Goal: Task Accomplishment & Management: Manage account settings

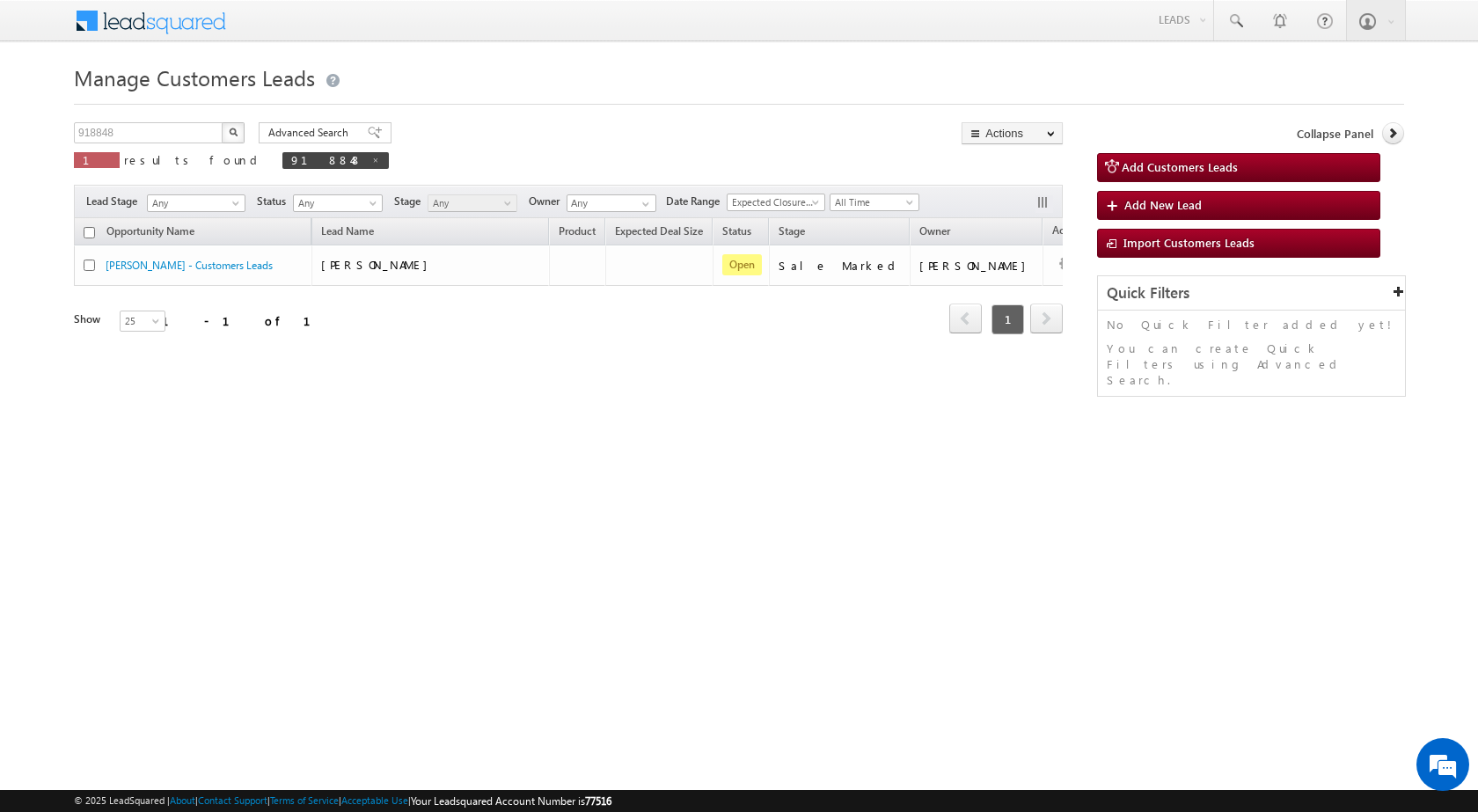
click at [235, 129] on img "button" at bounding box center [233, 132] width 9 height 9
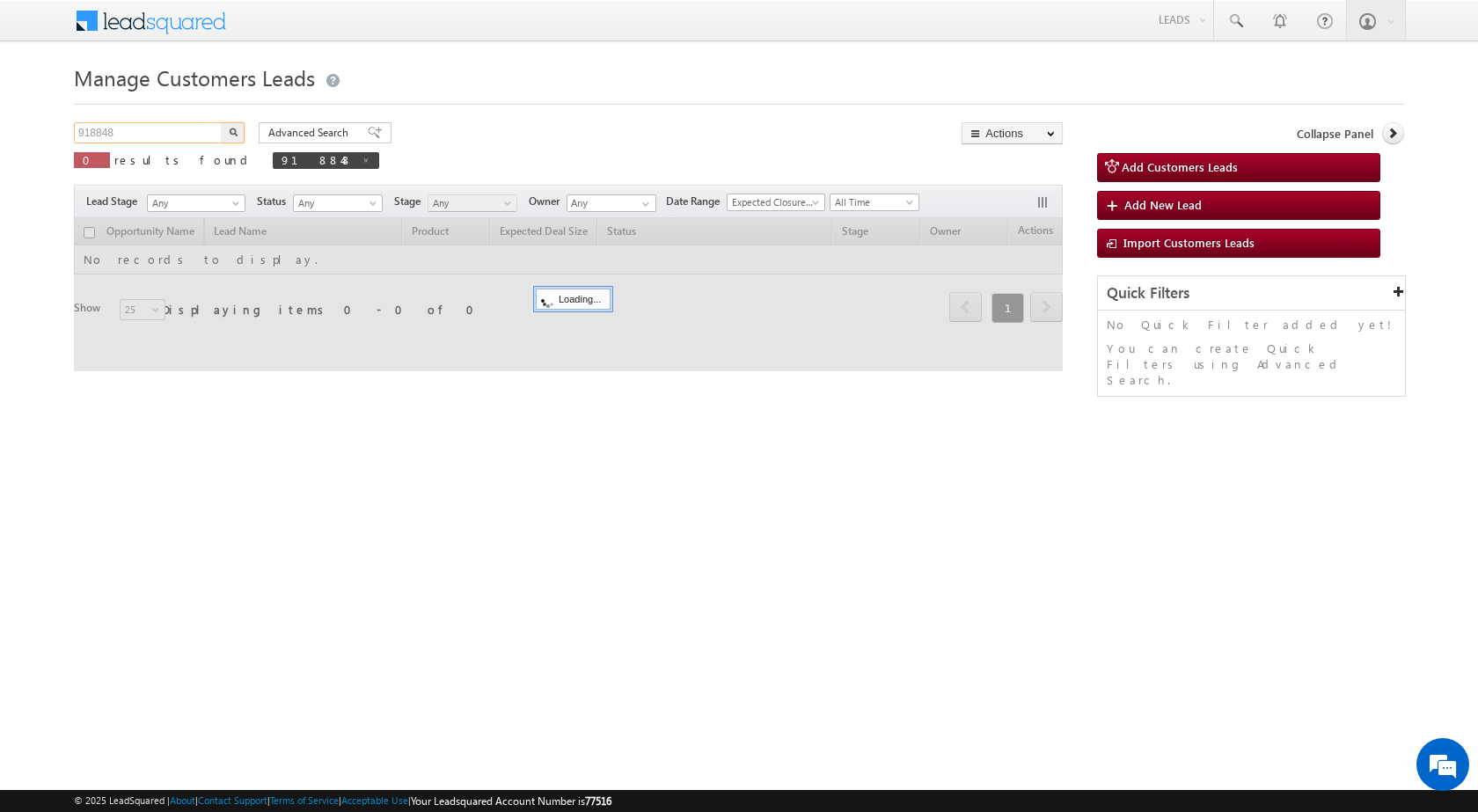
drag, startPoint x: 144, startPoint y: 129, endPoint x: 49, endPoint y: 128, distance: 95.0
click at [49, 128] on body "Menu Shubham Khandare sitar a8@ks erve." at bounding box center [739, 249] width 1478 height 499
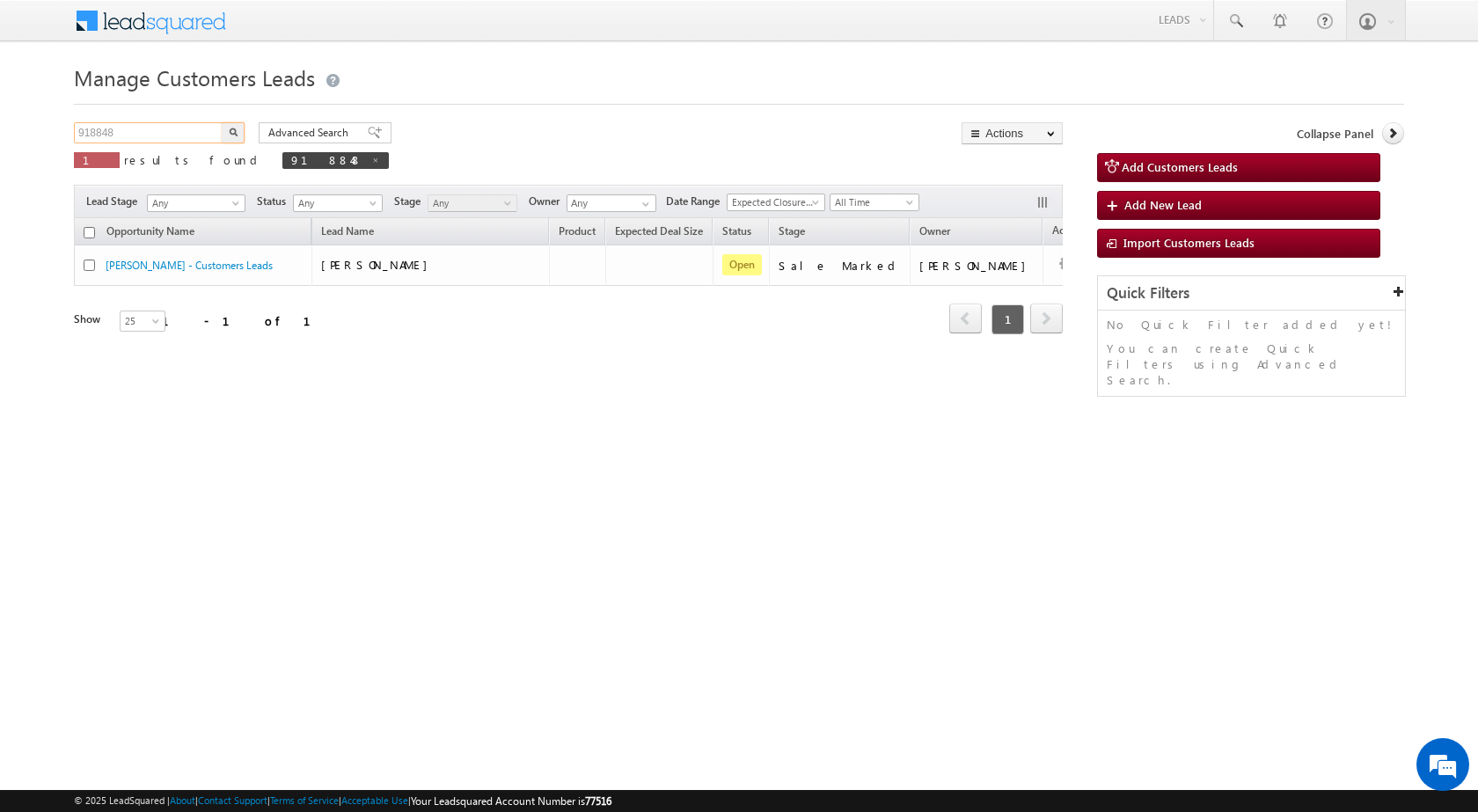
paste input "826570"
type input "826570"
click at [221, 122] on button "button" at bounding box center [232, 132] width 23 height 21
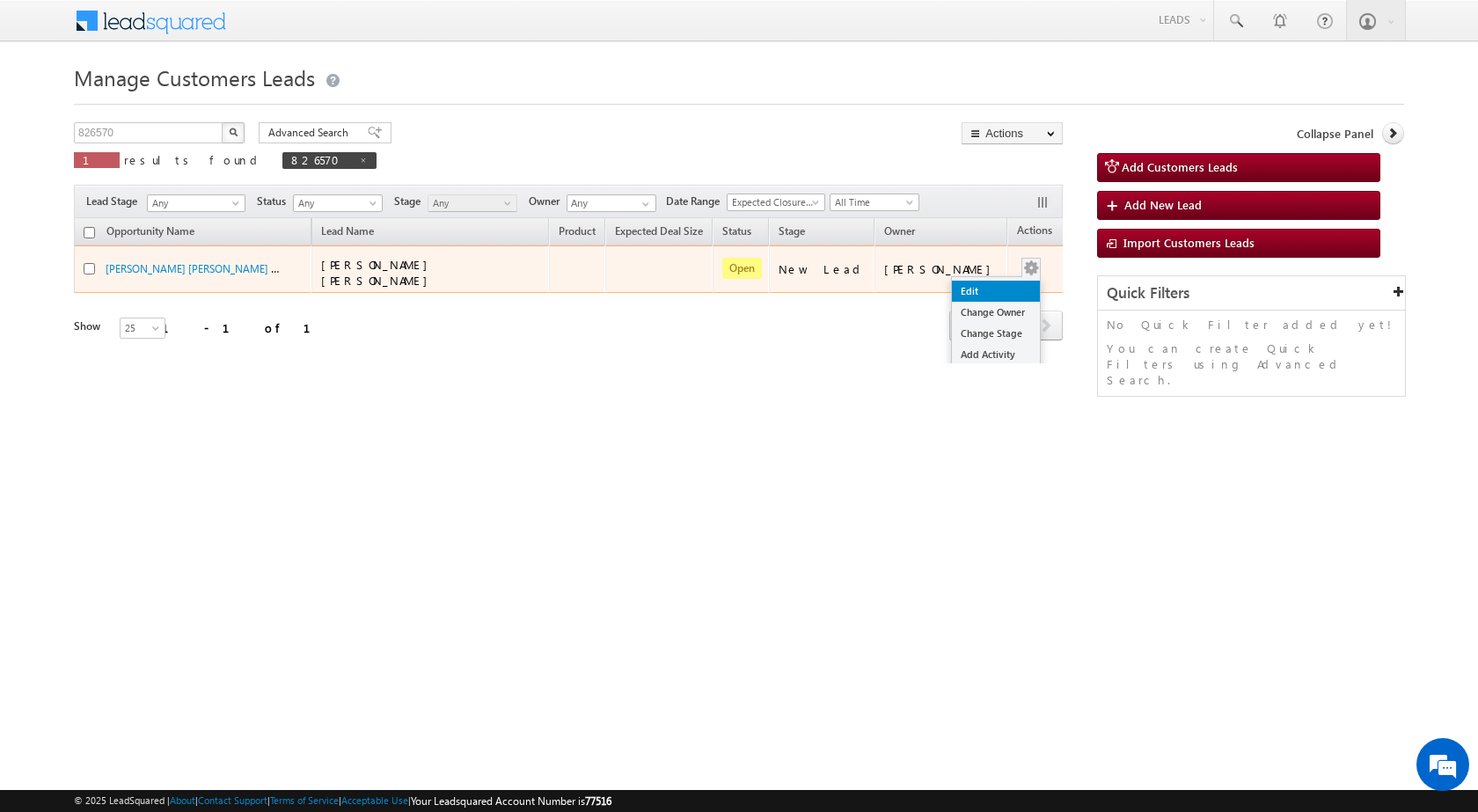
click at [958, 284] on link "Edit" at bounding box center [995, 290] width 88 height 21
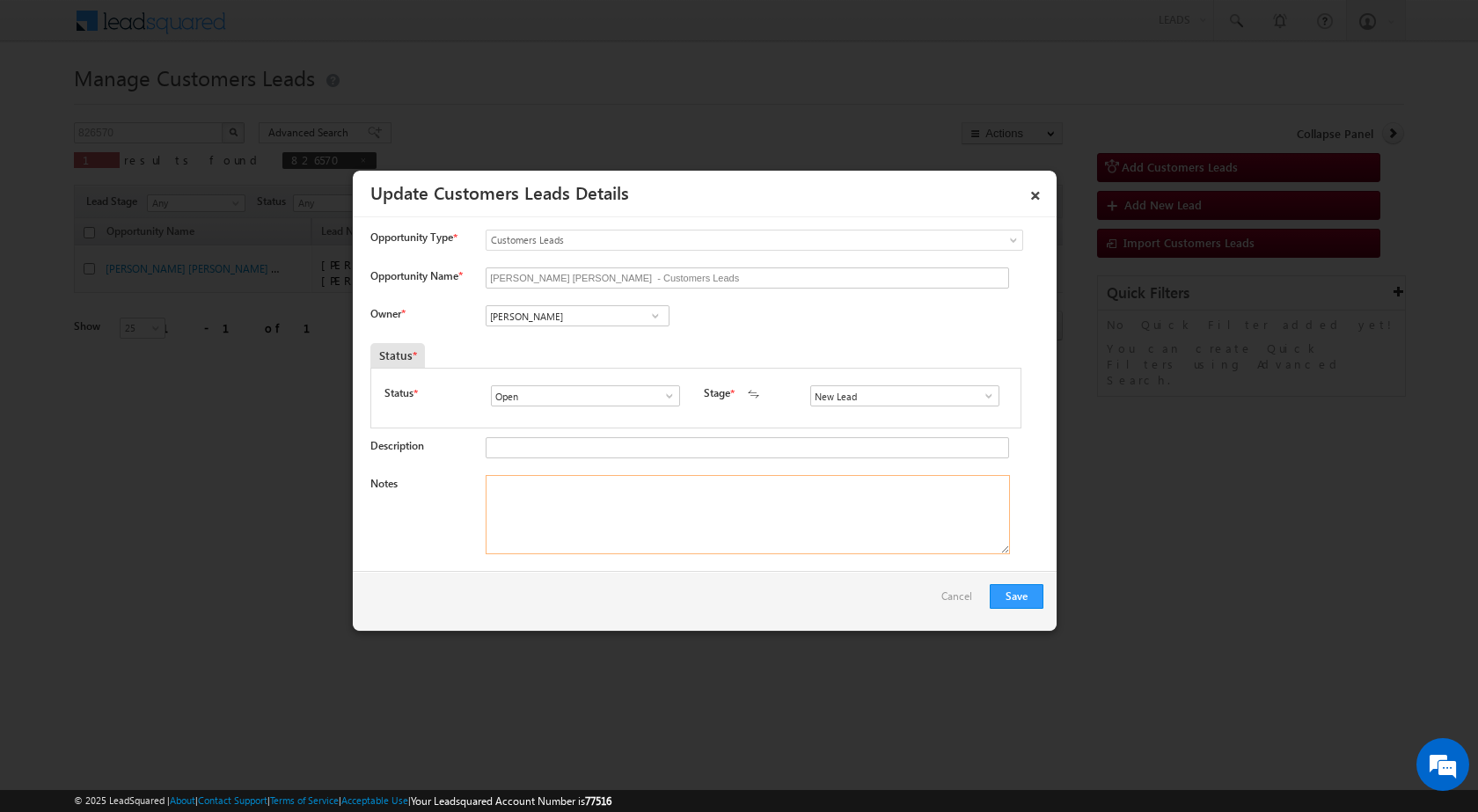
click at [503, 504] on textarea "Notes" at bounding box center [748, 514] width 524 height 79
paste textarea "826570 - WhatsApp Bot-Loan Application - Pawan Kumar Saini - 9929065613 - LAP -…"
type textarea "826570 - WhatsApp Bot-Loan Application - Pawan Kumar Saini - 9929065613 - LAP -…"
click at [980, 391] on span at bounding box center [988, 396] width 17 height 15
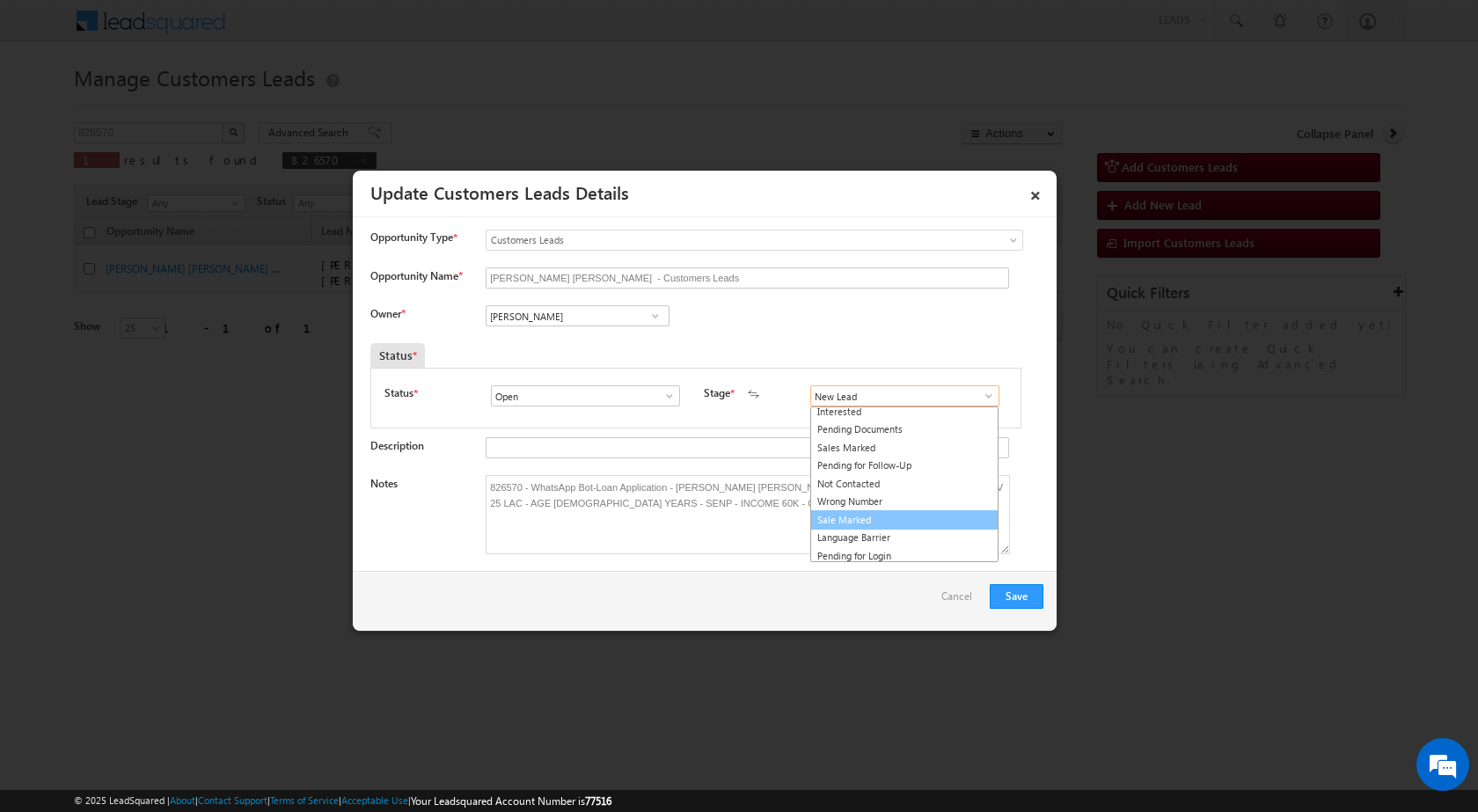
scroll to position [26, 0]
click at [874, 518] on link "Sale Marked" at bounding box center [904, 516] width 188 height 20
type input "Sale Marked"
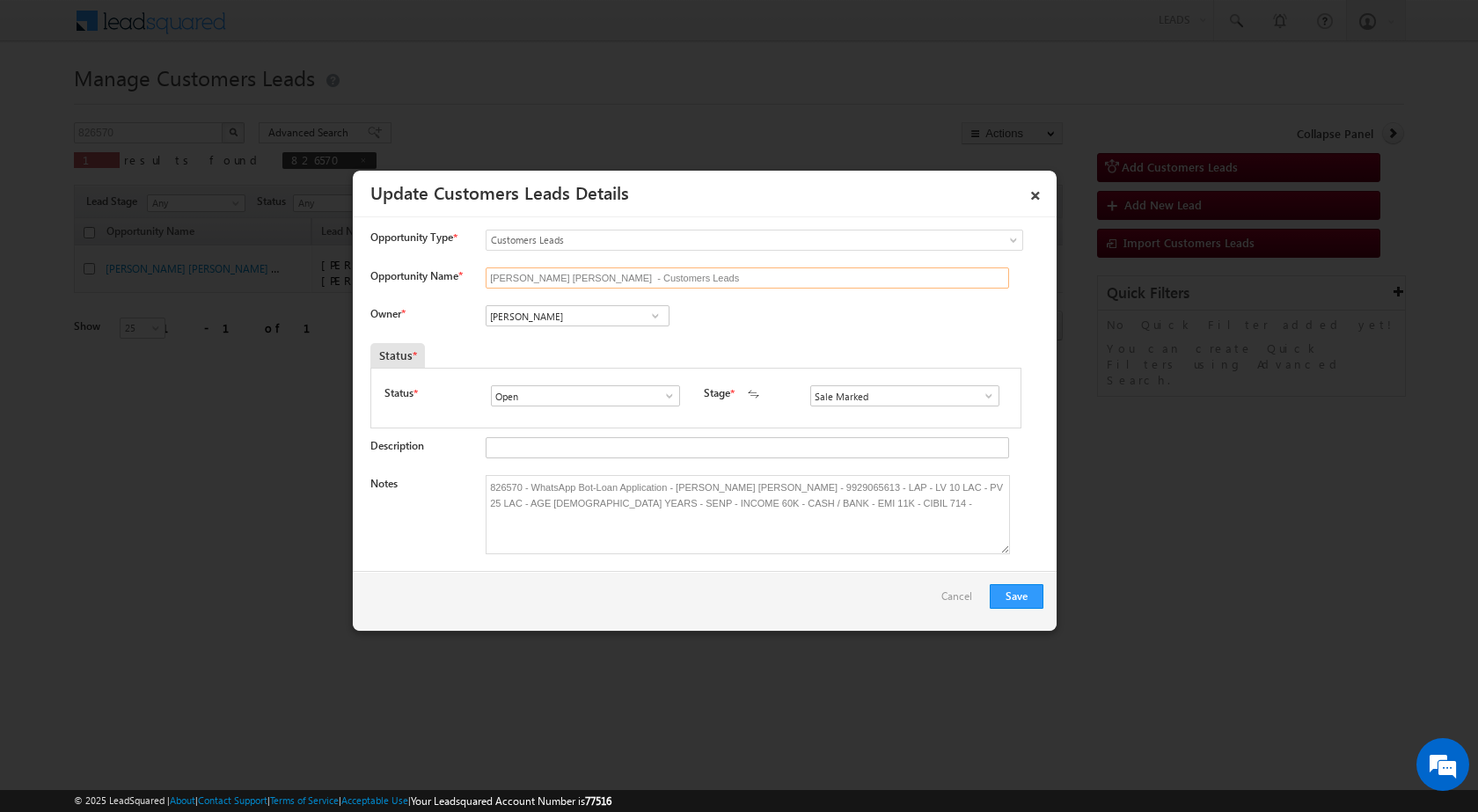
click at [777, 289] on input "Pawan Kumar Saini - Customers Leads" at bounding box center [747, 278] width 524 height 21
click at [582, 326] on input "Vikas Halwai" at bounding box center [577, 315] width 184 height 21
paste input "Om Prakash Choudhary"
click at [594, 344] on span "omprakash.choudhary@sgrlimited.in" at bounding box center [572, 350] width 158 height 14
type input "Om Prakash Choudhary"
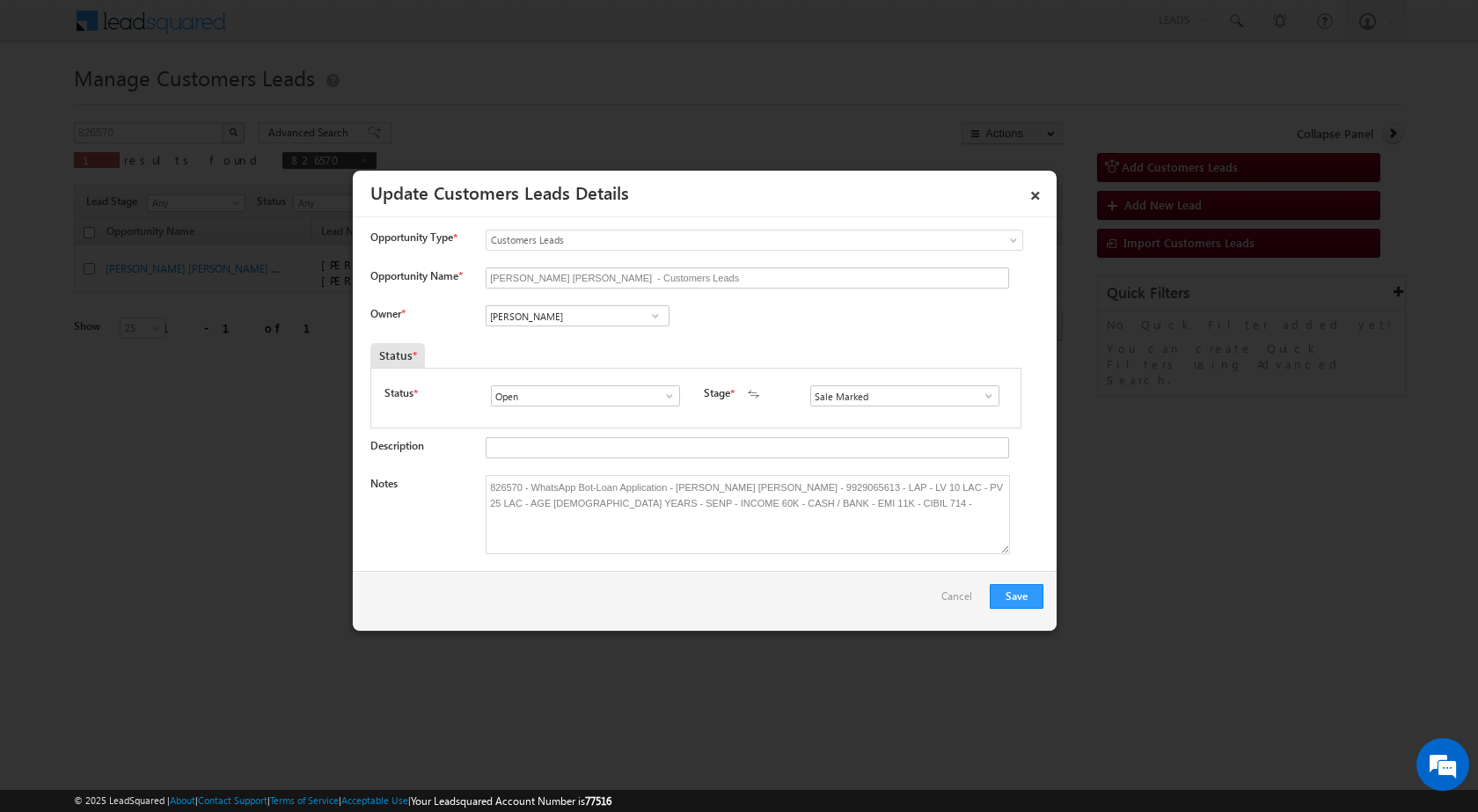
click at [1020, 597] on button "Save" at bounding box center [1016, 596] width 54 height 24
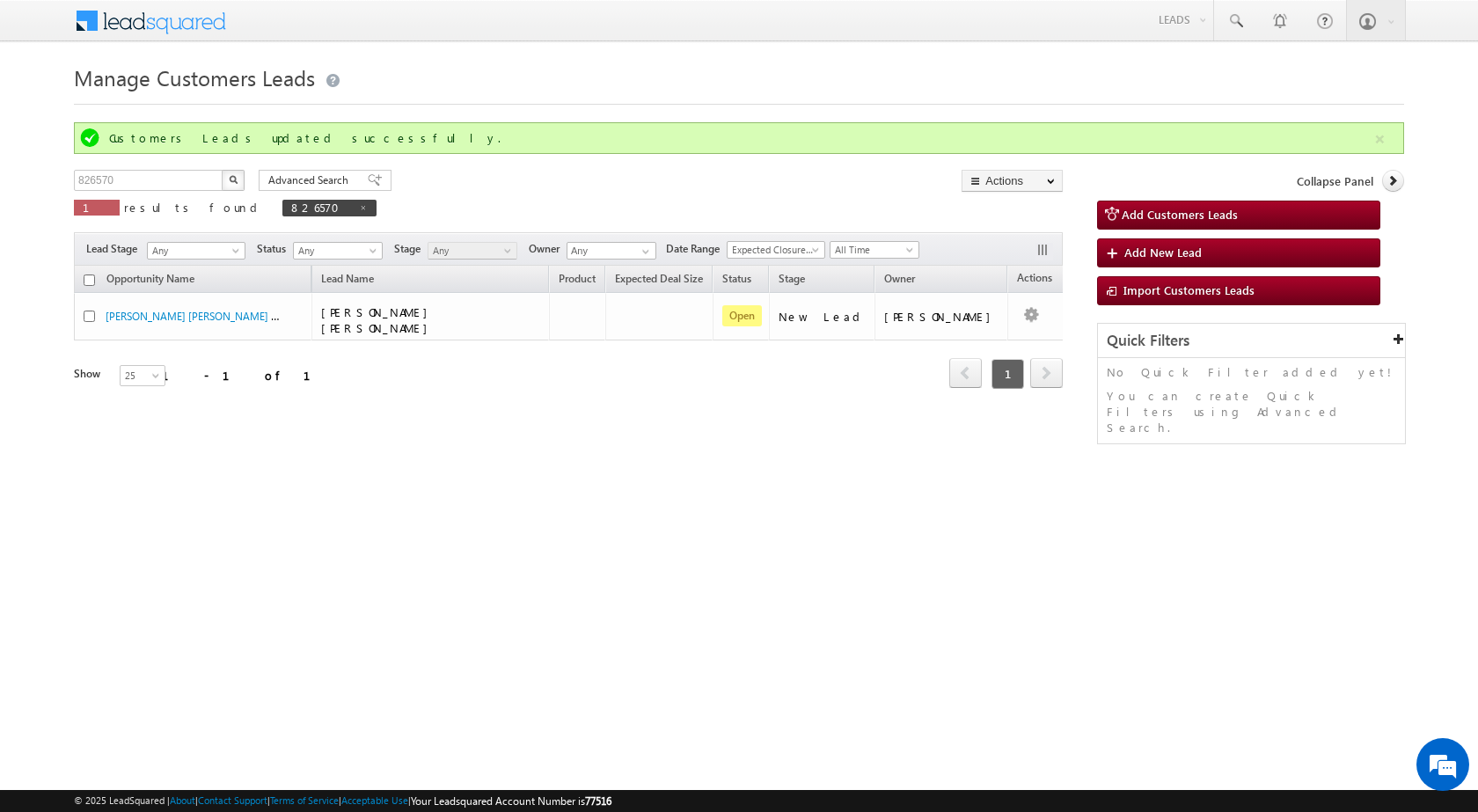
drag, startPoint x: 781, startPoint y: 463, endPoint x: 830, endPoint y: 429, distance: 59.6
click at [784, 463] on div "Manage Customers Leads Customers Leads updated successfully. 826570 X 1 results…" at bounding box center [739, 279] width 1330 height 440
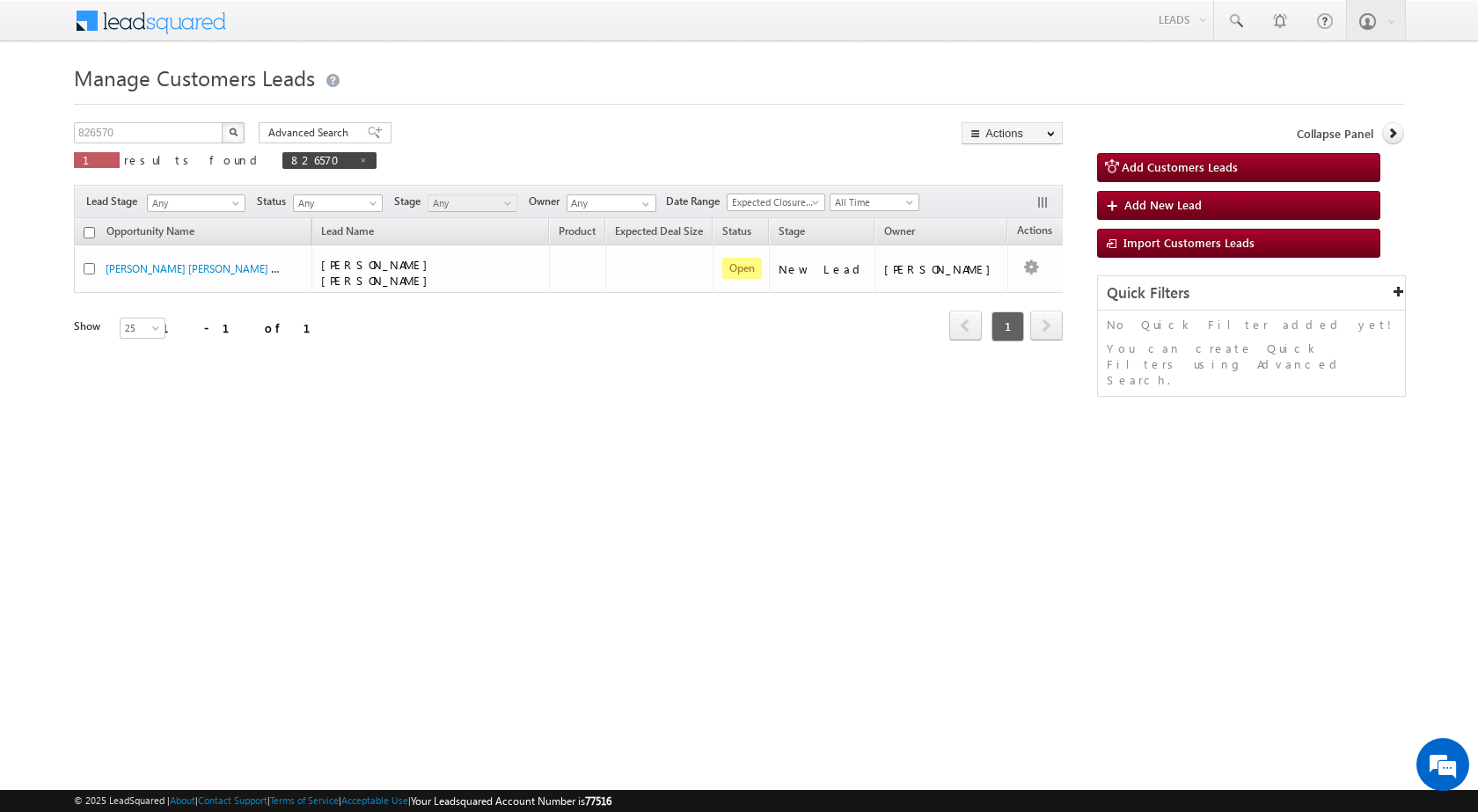
click at [529, 402] on div "Manage Customers Leads Customers Leads updated successfully. 826570 X 1 results…" at bounding box center [739, 279] width 1330 height 440
drag, startPoint x: 155, startPoint y: 139, endPoint x: 5, endPoint y: 126, distance: 150.6
click at [5, 126] on body "Menu Shubham Khandare sitar a8@ks erve." at bounding box center [739, 249] width 1478 height 499
paste input "97085"
type input "897085"
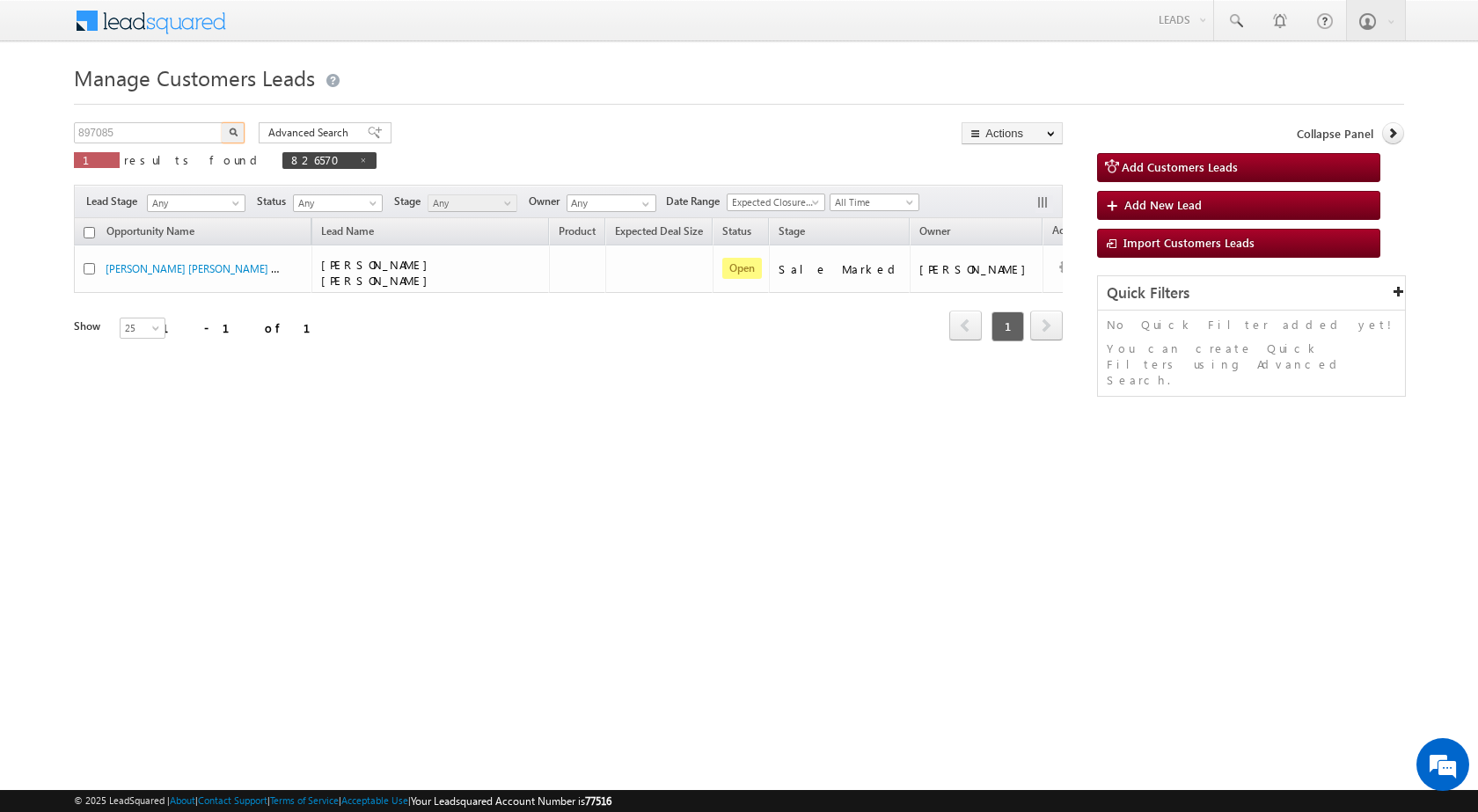
click at [221, 122] on button "button" at bounding box center [232, 132] width 23 height 21
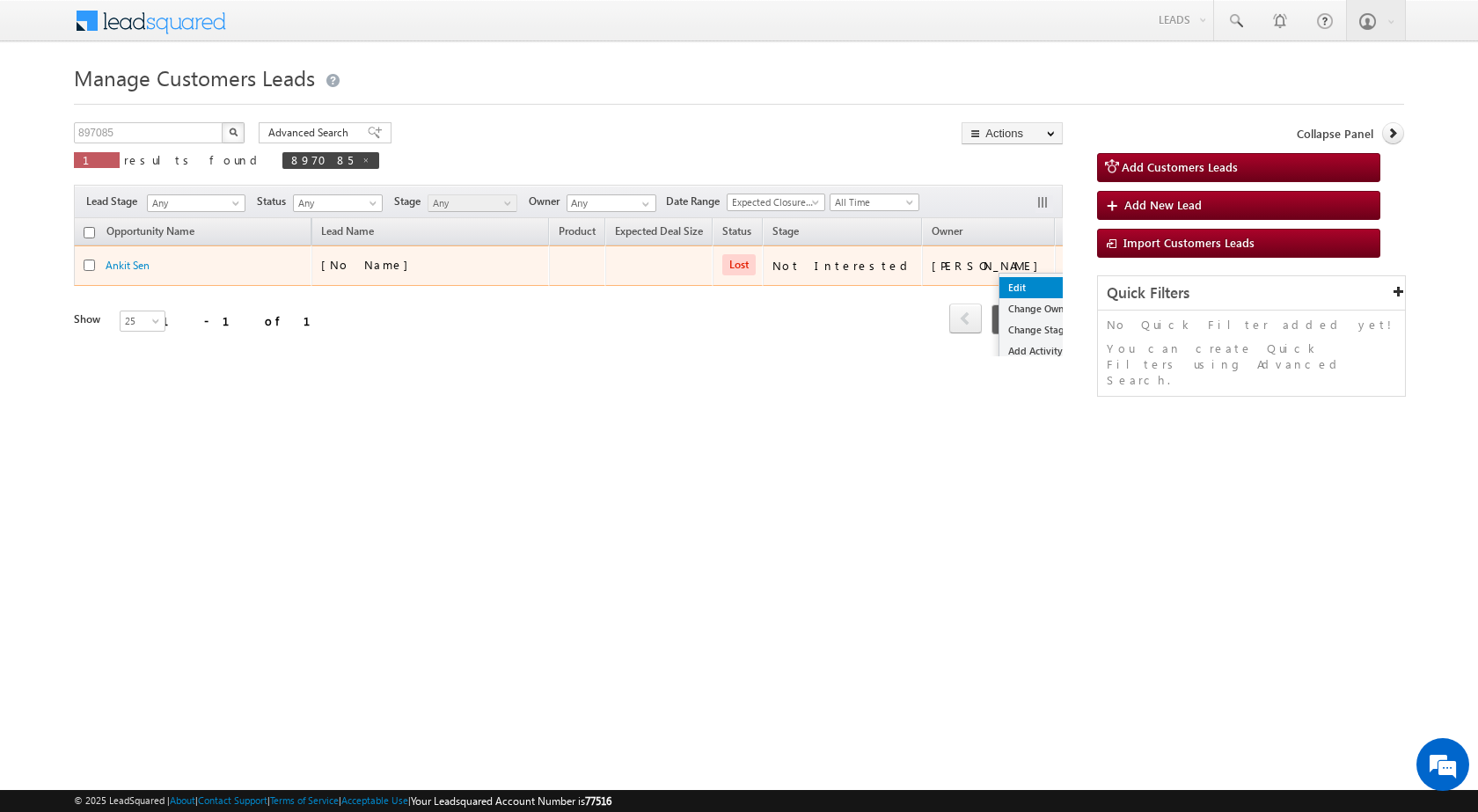
click at [999, 289] on link "Edit" at bounding box center [1042, 287] width 88 height 21
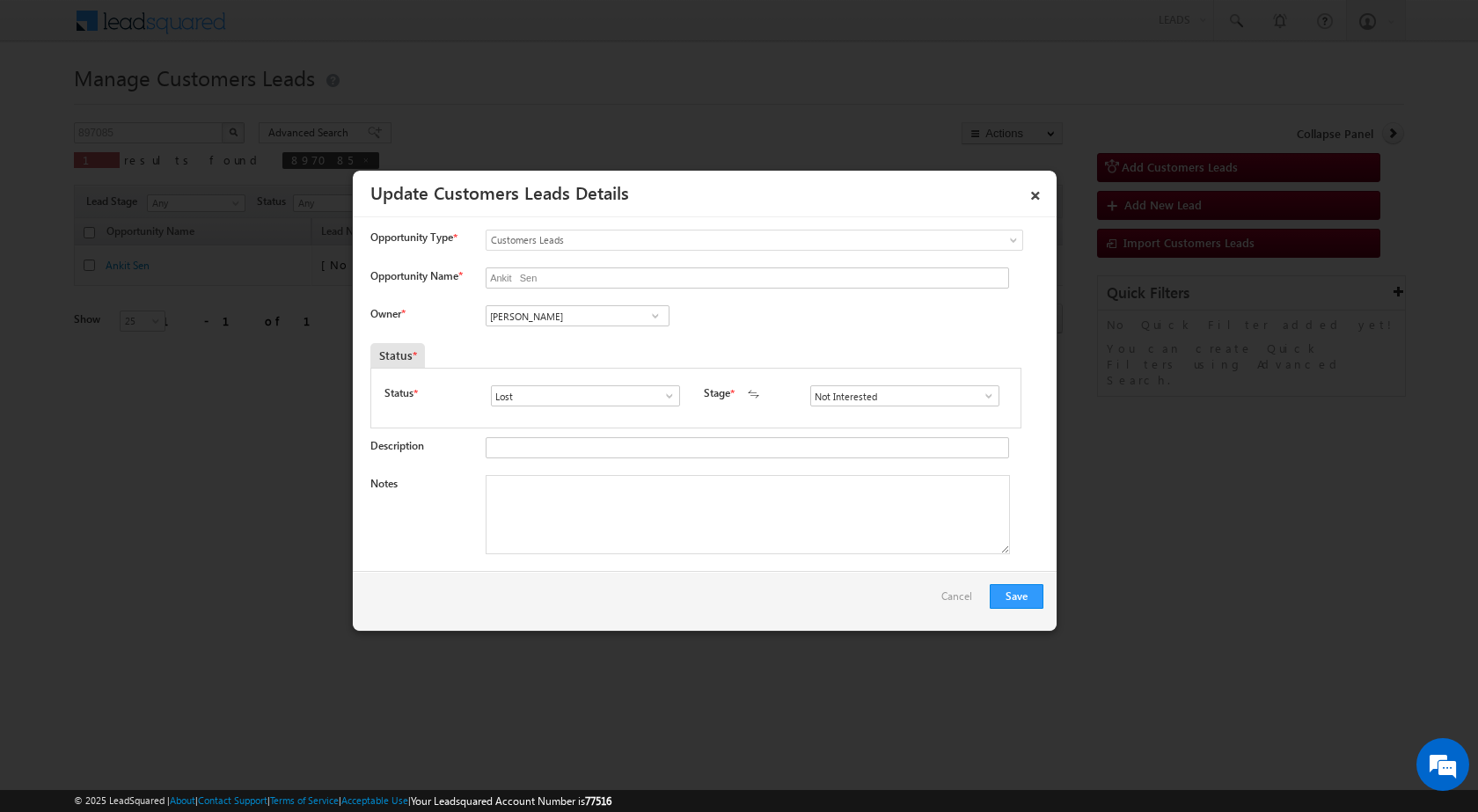
click at [980, 396] on span at bounding box center [988, 396] width 17 height 15
click at [890, 328] on div "Owner * Banveer Singh Banveer Singh Banveer Singh" at bounding box center [707, 319] width 673 height 29
click at [667, 397] on span at bounding box center [669, 396] width 17 height 15
click at [553, 423] on link "Open" at bounding box center [584, 416] width 188 height 20
type input "Open"
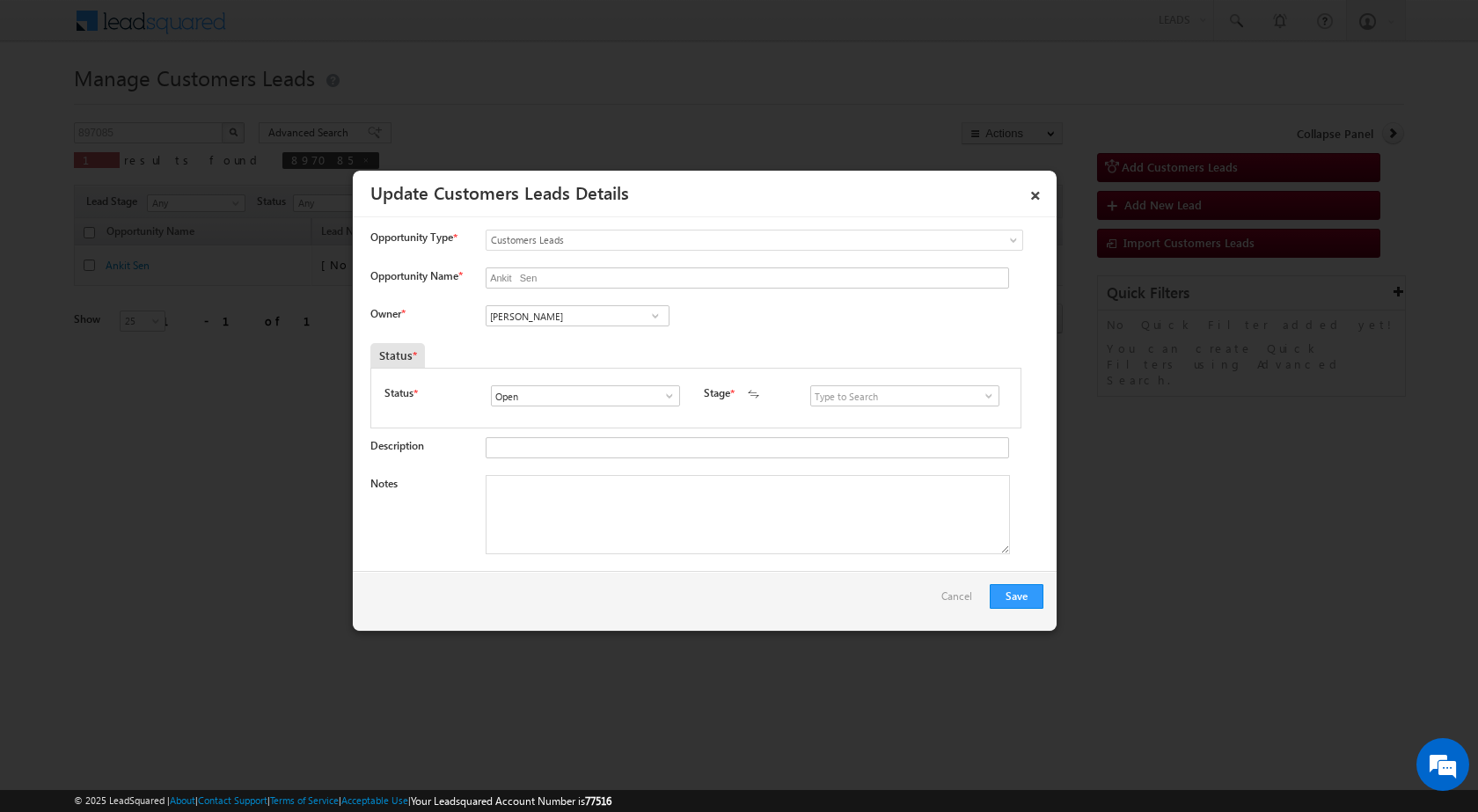
click at [980, 397] on span at bounding box center [988, 396] width 17 height 15
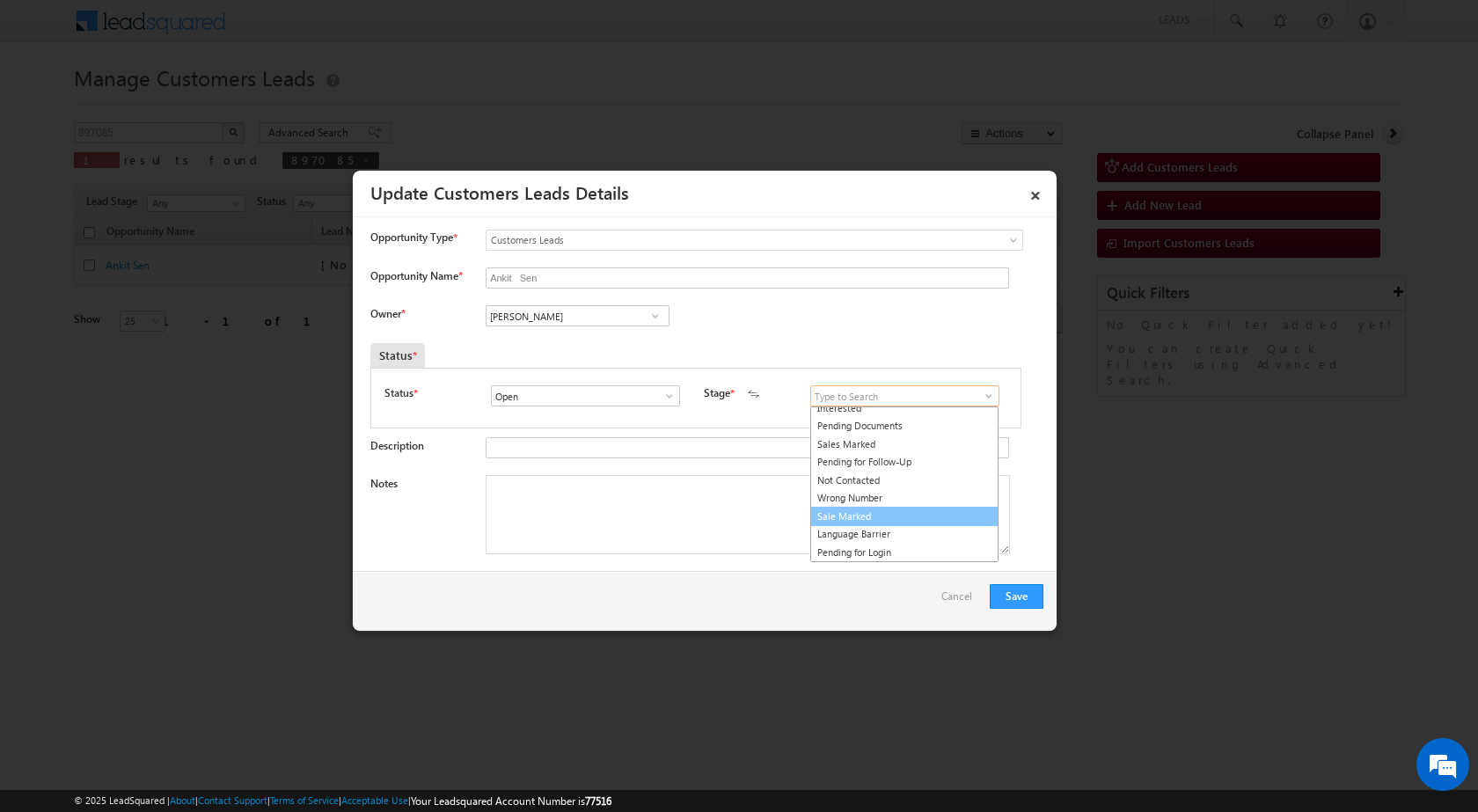
click at [856, 520] on link "Sale Marked" at bounding box center [904, 516] width 188 height 20
type input "Sale Marked"
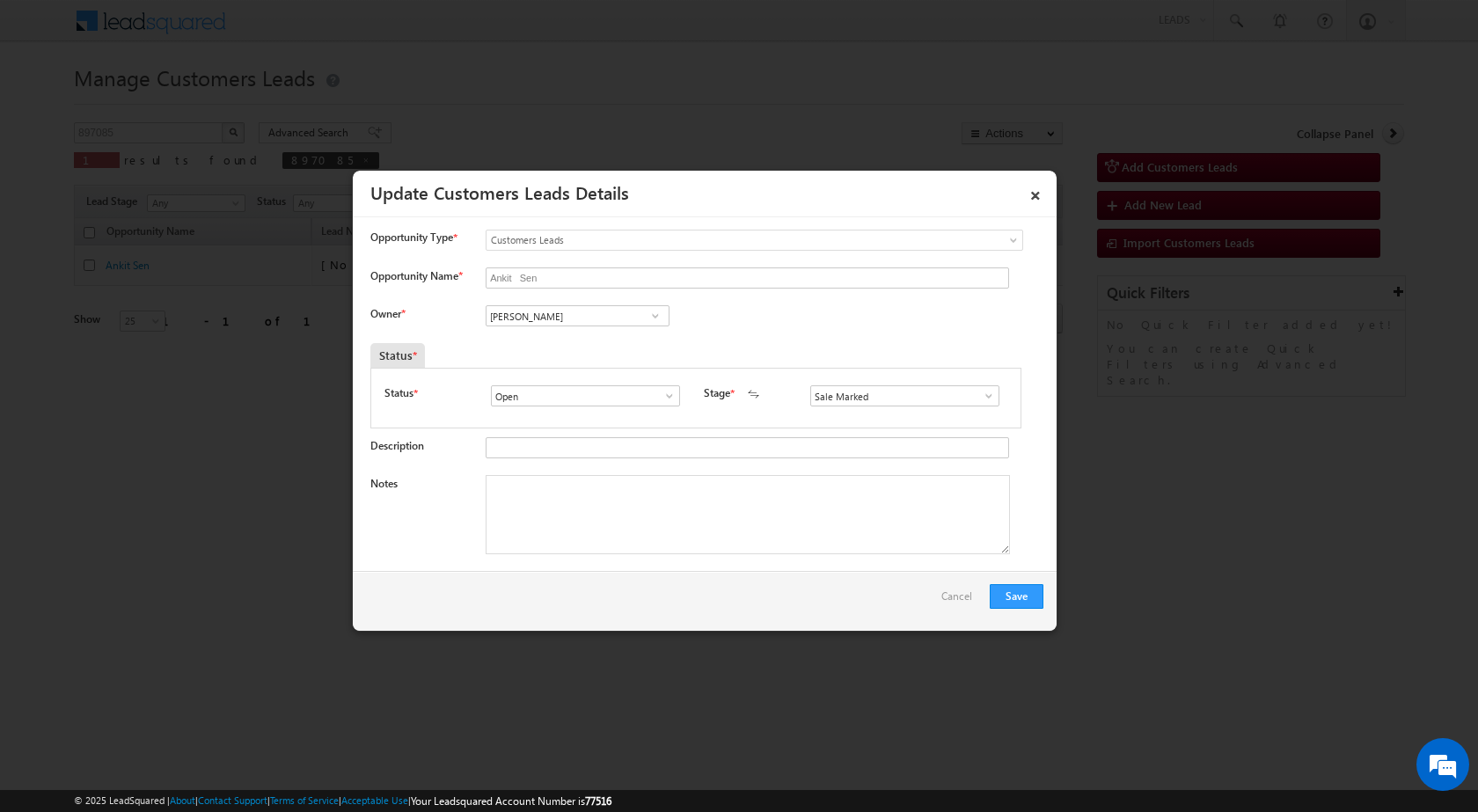
click at [728, 312] on div "Owner * Banveer Singh Banveer Singh Banveer Singh" at bounding box center [707, 319] width 673 height 29
click at [533, 500] on textarea "Notes" at bounding box center [748, 514] width 524 height 79
paste textarea "897085 - WhatsApp - Pratibha Sen - 7879995516 - TOP-UP 2 LAC - DELHI"
type textarea "897085 - WhatsApp - Pratibha Sen - 7879995516 - TOP-UP 2 LAC - DELHI"
click at [775, 293] on div "Opportunity Name * Ankit Sen" at bounding box center [707, 282] width 673 height 29
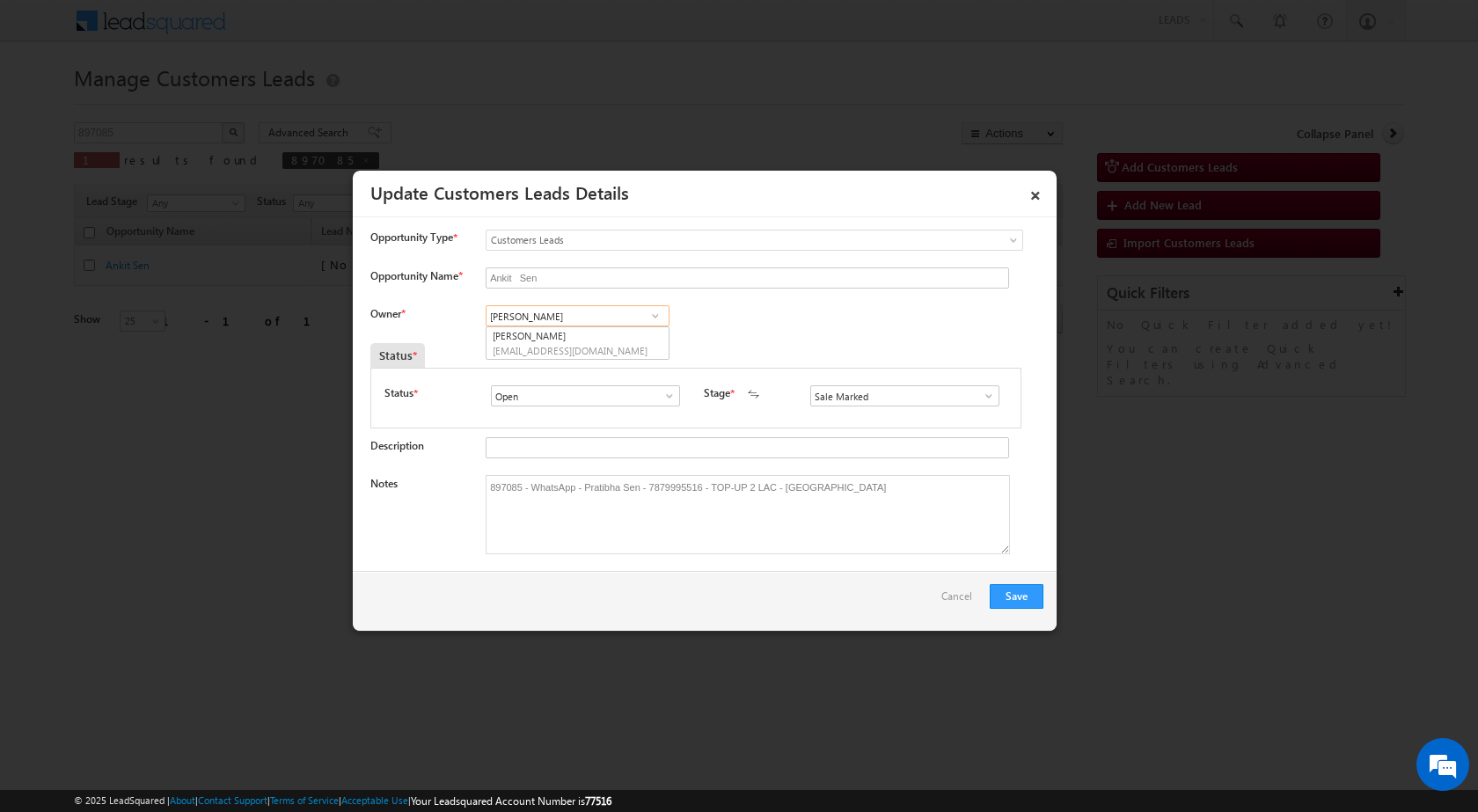
paste input "897085 - WhatsApp - Pratibha Sen - 7879995516 - TOP-UP 2 LAC - DELHI"
type input "897085 - WhatsApp - Pratibha Sen - 7879995516 - TOP-UP 2 LAC - DELHI"
click at [657, 318] on span at bounding box center [654, 316] width 17 height 15
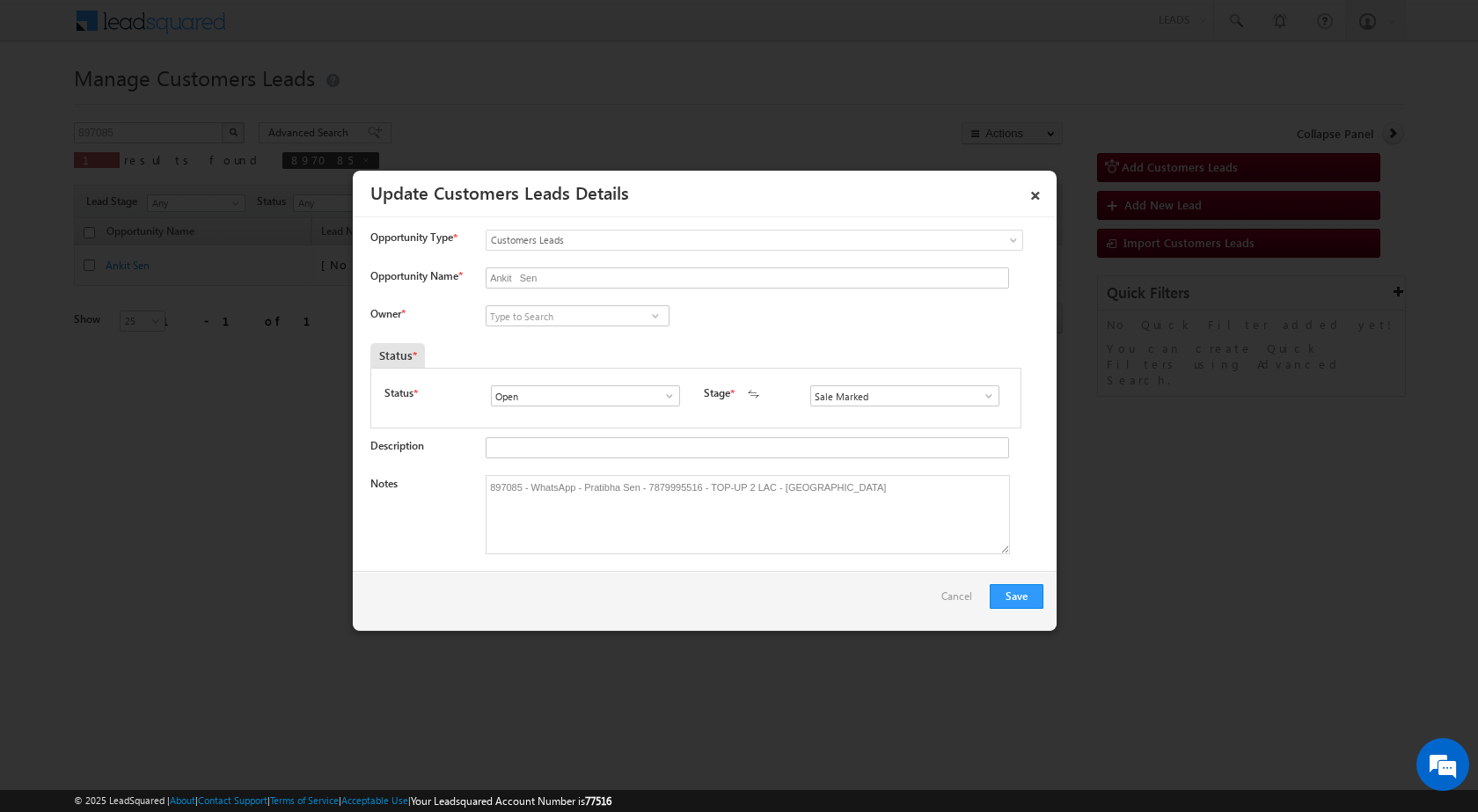
click at [784, 325] on div "Owner * No results found No results found" at bounding box center [707, 319] width 673 height 29
click at [569, 318] on input at bounding box center [577, 315] width 184 height 21
paste input "Rana Sangram Singh"
click at [627, 331] on link "Rana Sangram Singh rana.singh@sgrlimited.in" at bounding box center [577, 343] width 184 height 34
type input "Rana Sangram Singh"
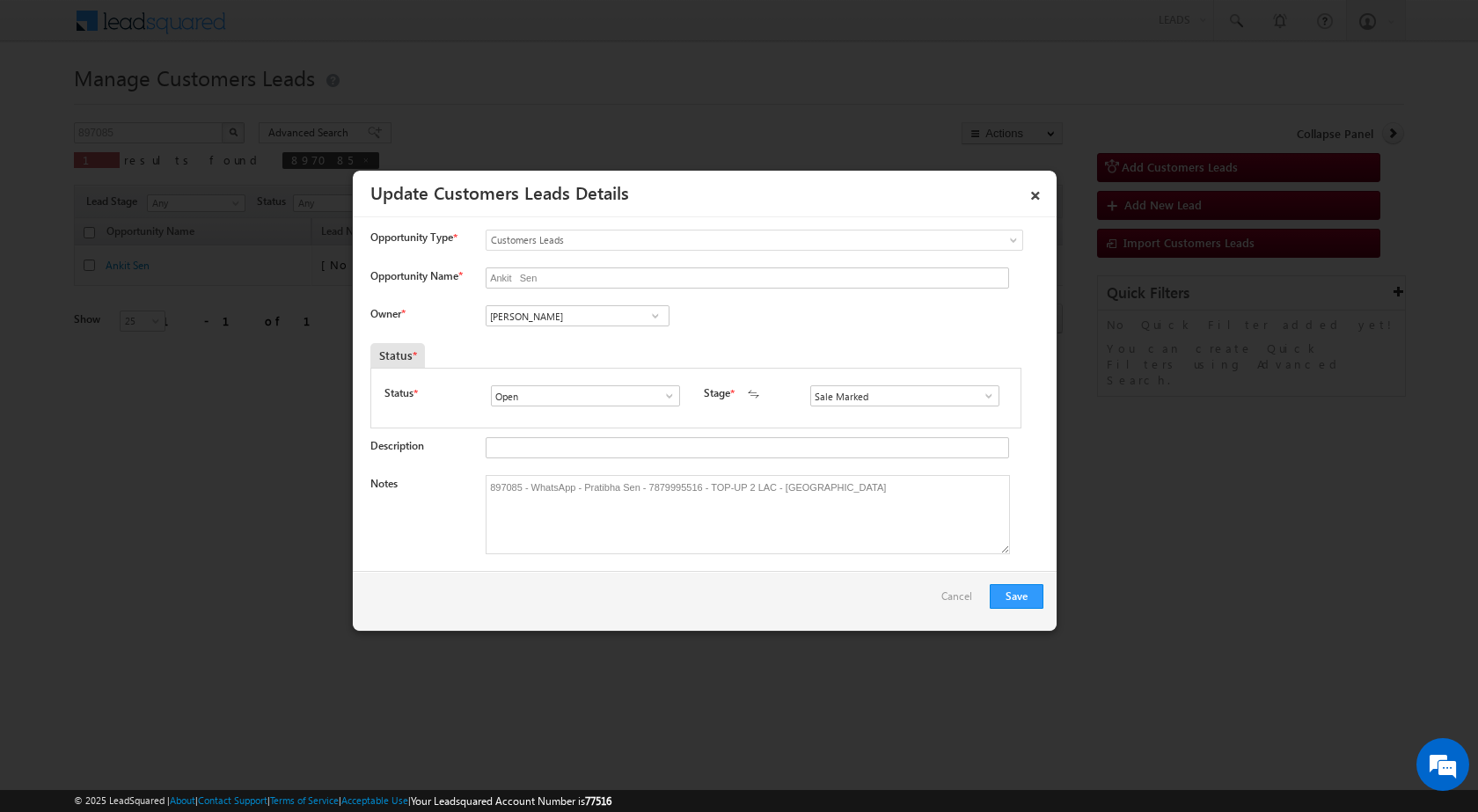
click at [917, 348] on div "Status *" at bounding box center [694, 355] width 649 height 24
click at [1009, 592] on button "Save" at bounding box center [1016, 596] width 54 height 24
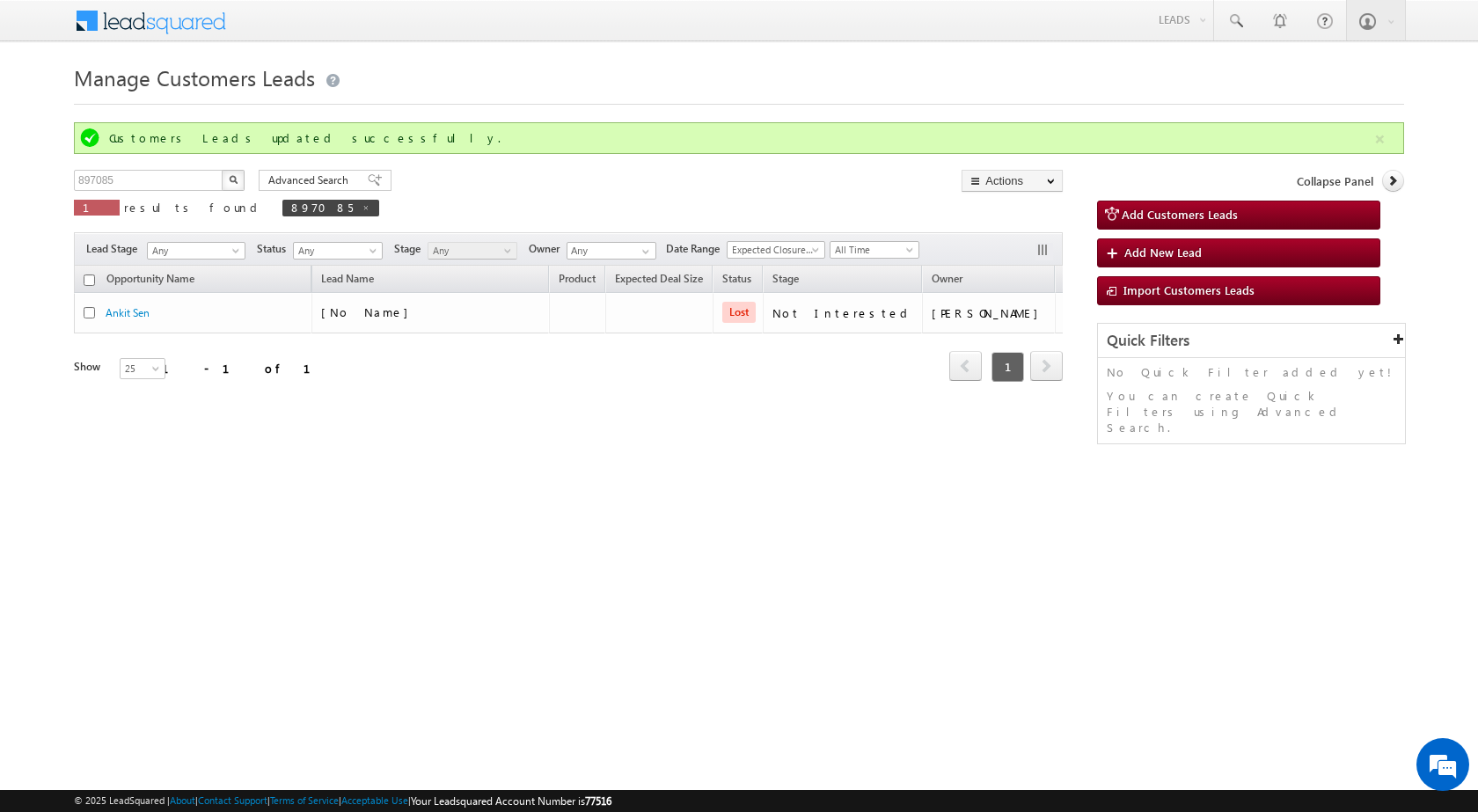
click at [644, 543] on html "Menu Shubham Khandare sitar a8@ks erve." at bounding box center [739, 271] width 1478 height 543
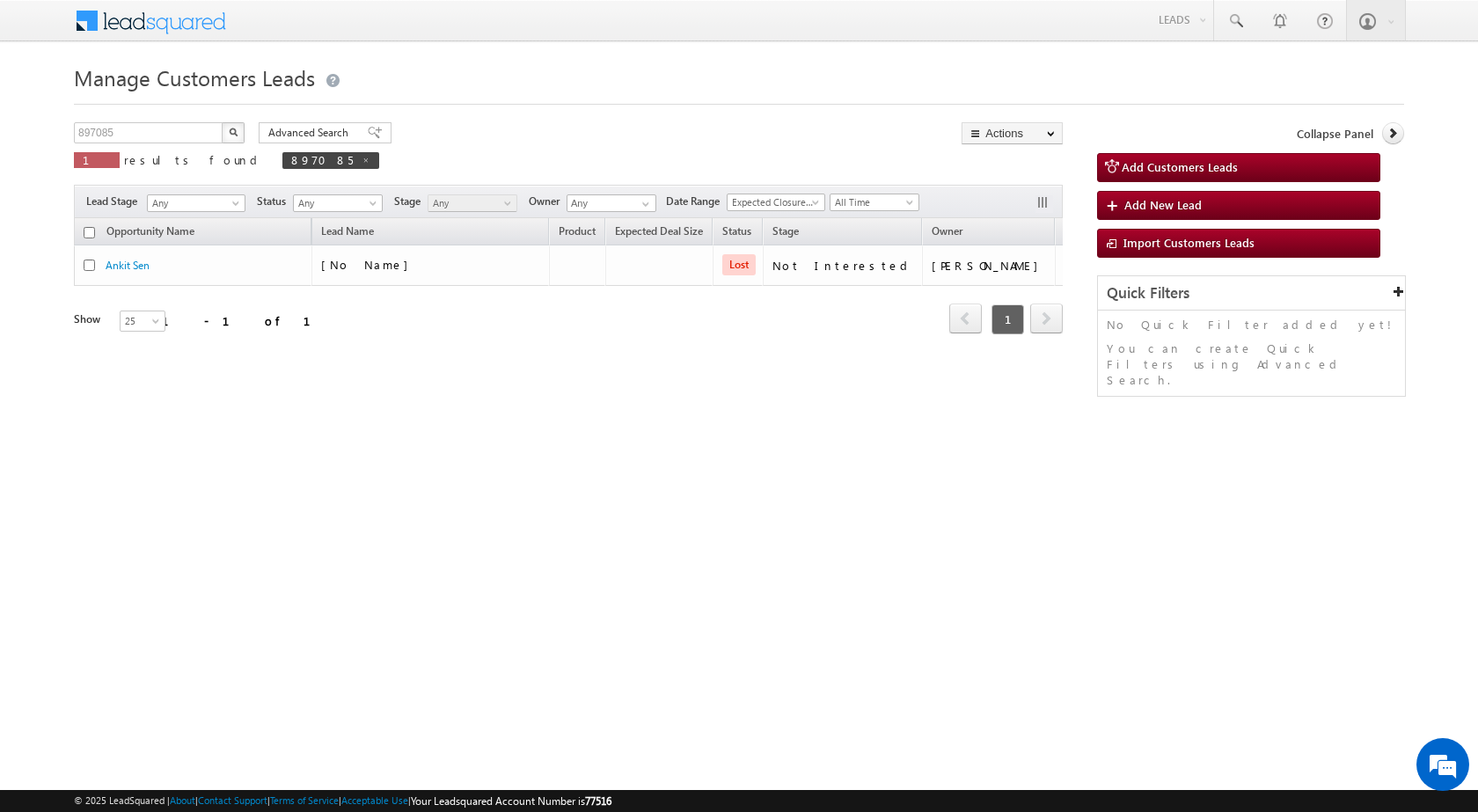
click at [634, 535] on html "Menu Shubham Khandare sitar a8@ks erve." at bounding box center [739, 271] width 1478 height 543
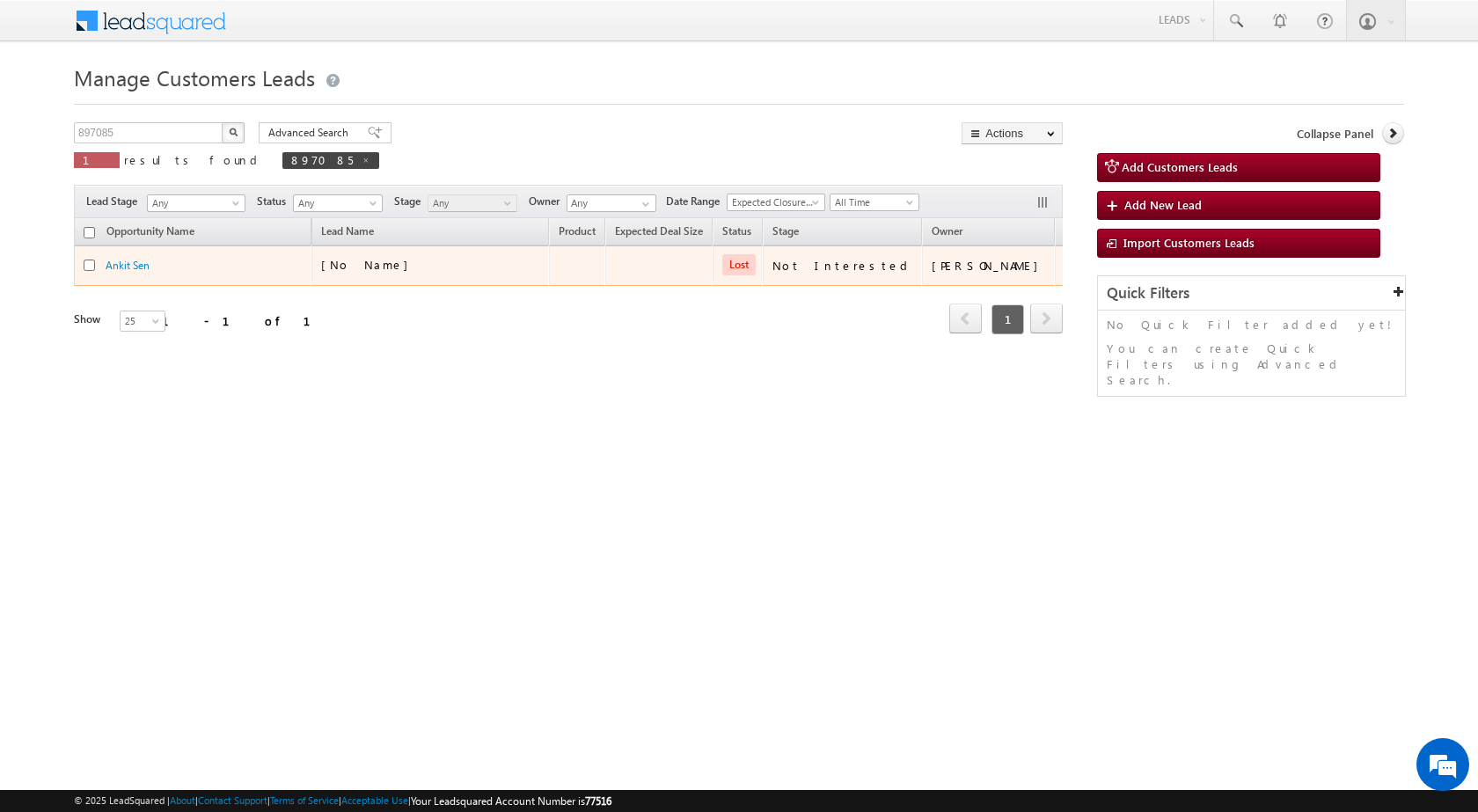
click at [429, 278] on div "[No Name]" at bounding box center [431, 269] width 220 height 24
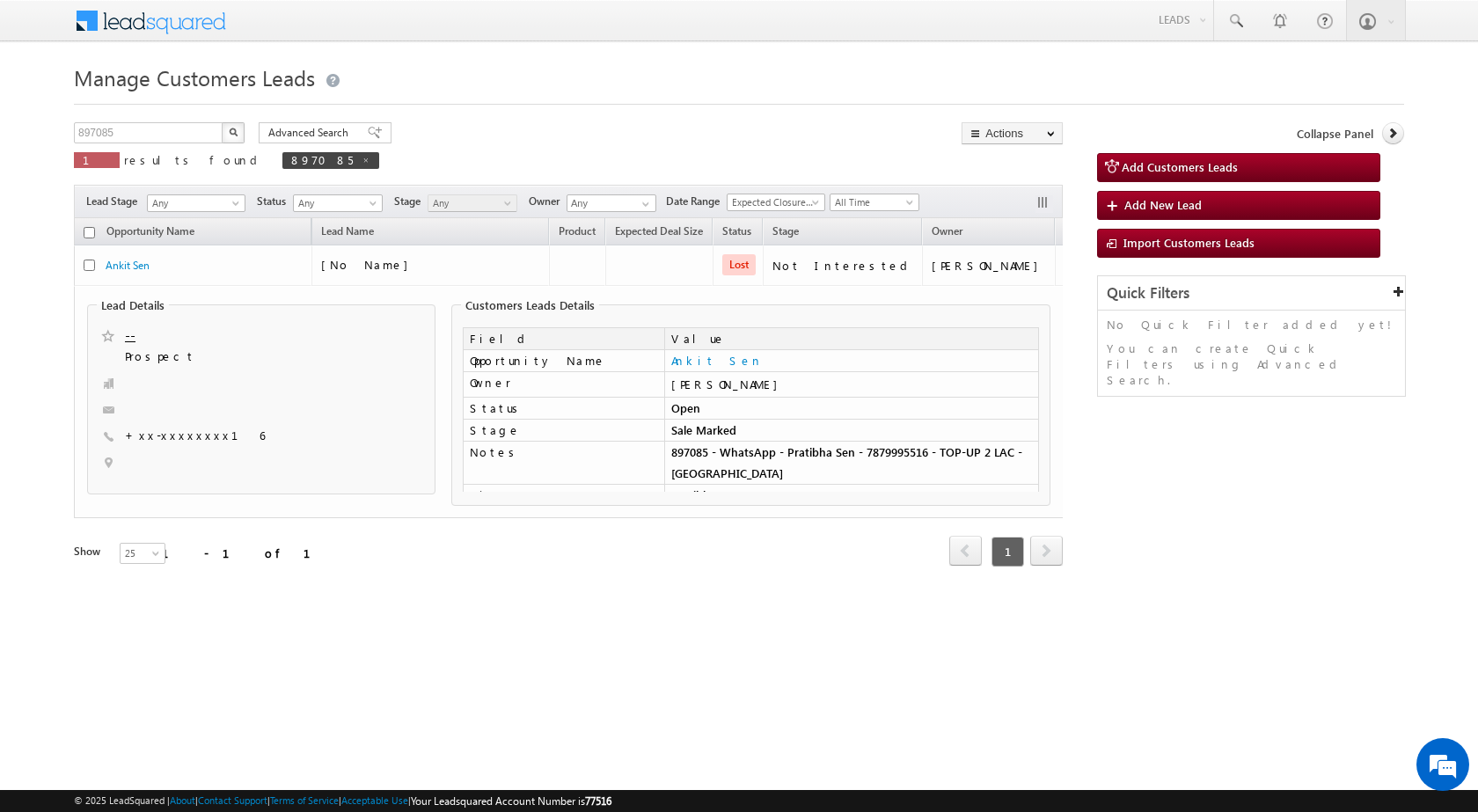
click at [566, 659] on html "Menu Shubham Khandare sitar a8@ks erve." at bounding box center [739, 329] width 1478 height 659
click at [1078, 350] on div "897085 X 1 results found 897085 Advanced Search Advanced search results Actions…" at bounding box center [739, 368] width 1330 height 493
drag, startPoint x: 175, startPoint y: 683, endPoint x: 259, endPoint y: 592, distance: 123.8
click at [177, 659] on html "Menu Shubham Khandare sitar a8@ks erve." at bounding box center [739, 329] width 1478 height 659
click at [277, 166] on div "897085 X 1 results found 897085 Advanced Search Advanced search results Actions…" at bounding box center [568, 152] width 989 height 58
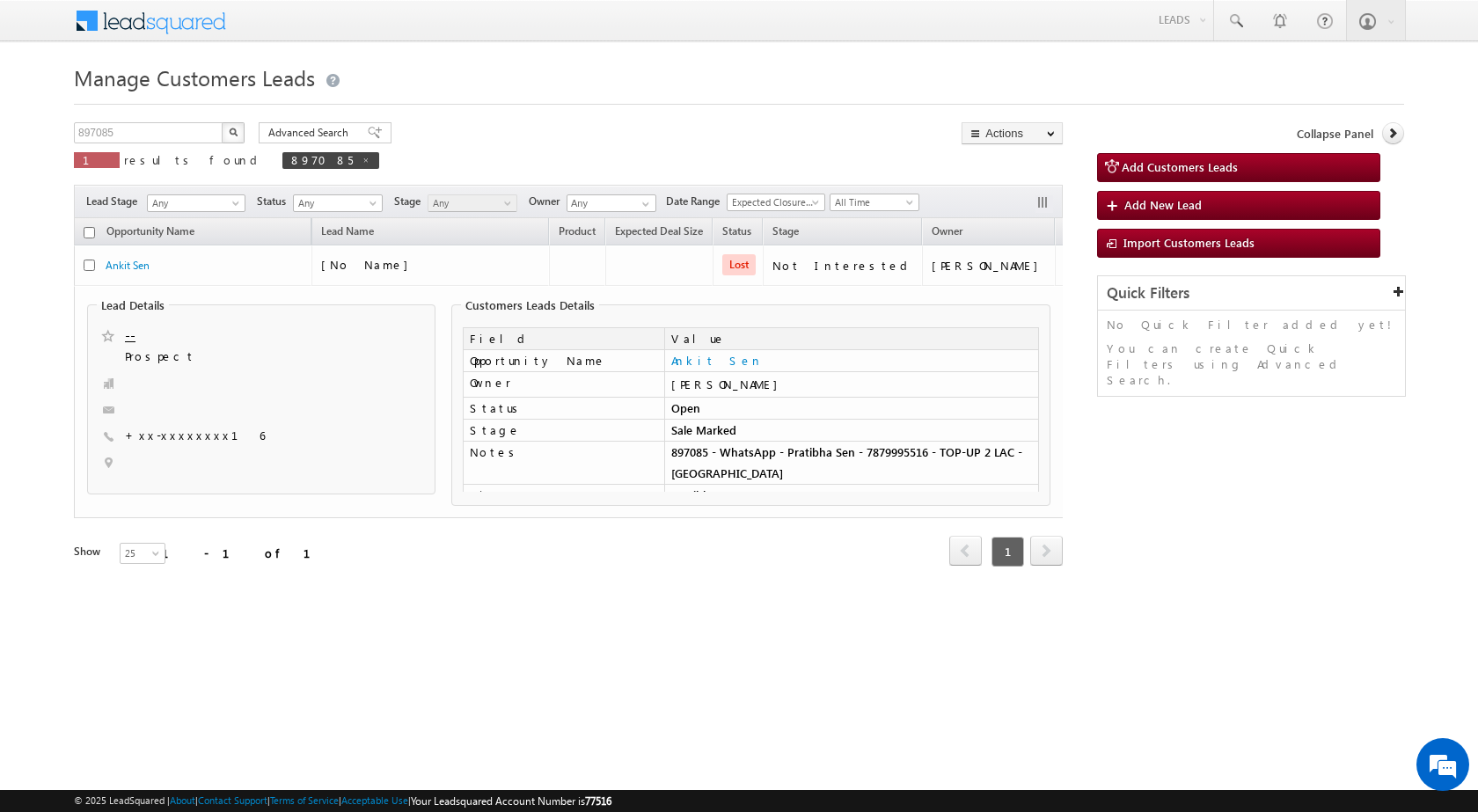
click at [559, 161] on div "897085 X 1 results found 897085 Advanced Search Advanced search results Actions…" at bounding box center [568, 152] width 989 height 58
drag, startPoint x: 649, startPoint y: 665, endPoint x: 591, endPoint y: 579, distance: 103.7
click at [649, 659] on html "Menu Shubham Khandare sitar a8@ks erve." at bounding box center [739, 329] width 1478 height 659
click at [494, 103] on div at bounding box center [739, 99] width 1330 height 12
click at [578, 641] on html "Menu Shubham Khandare sitar a8@ks erve." at bounding box center [739, 329] width 1478 height 659
